Goal: Task Accomplishment & Management: Use online tool/utility

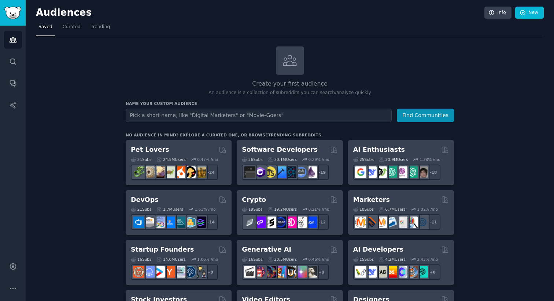
scroll to position [24, 0]
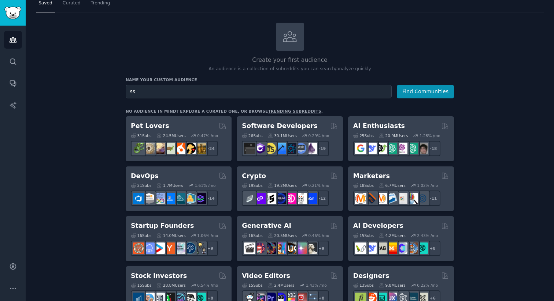
type input "s"
type input "saas consultant"
click at [397, 85] on button "Find Communities" at bounding box center [425, 92] width 57 height 14
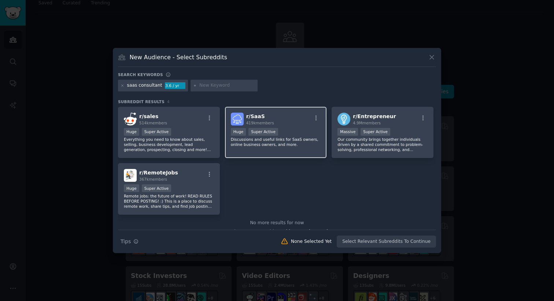
click at [286, 135] on div ">= 95th percentile for submissions / day Huge Super Active" at bounding box center [276, 132] width 90 height 9
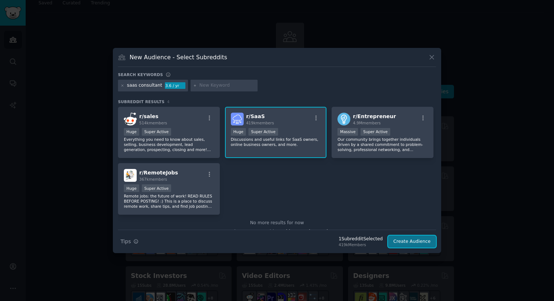
click at [410, 245] on button "Create Audience" at bounding box center [412, 242] width 48 height 12
